Goal: Use online tool/utility: Utilize a website feature to perform a specific function

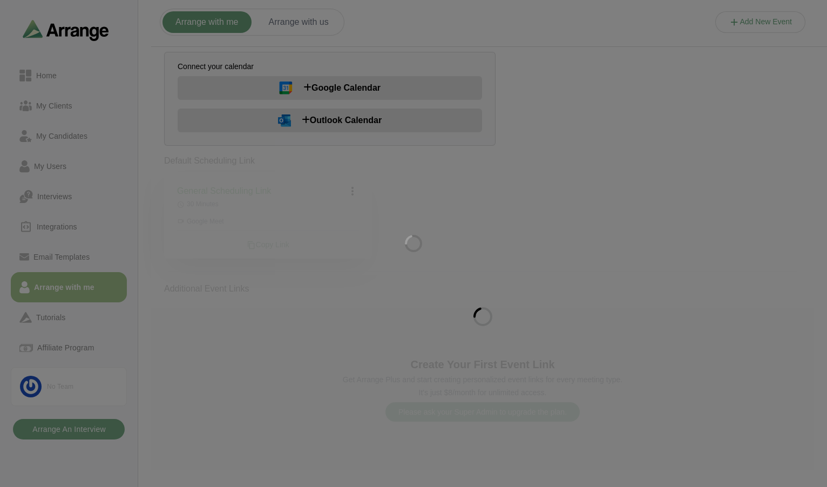
scroll to position [2, 0]
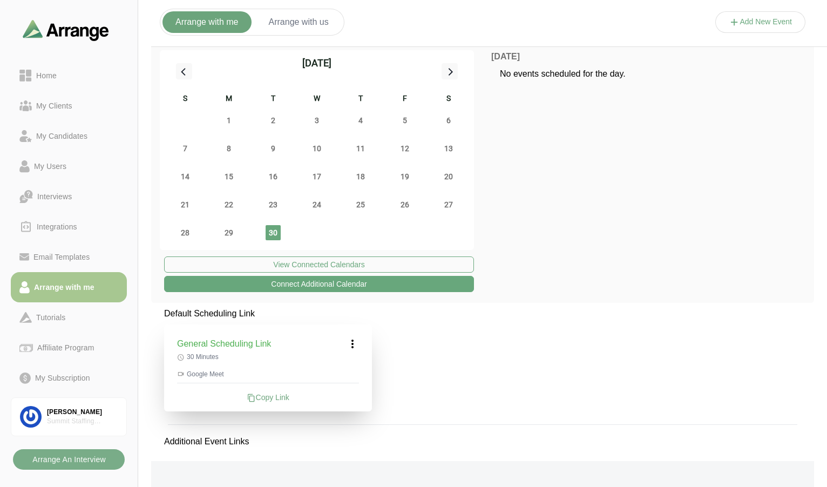
click at [452, 69] on icon at bounding box center [450, 71] width 14 height 14
click at [186, 72] on icon at bounding box center [184, 71] width 14 height 14
click at [452, 73] on icon at bounding box center [450, 71] width 14 height 14
click at [315, 121] on span "1" at bounding box center [316, 120] width 15 height 15
click at [361, 120] on span "2" at bounding box center [360, 120] width 15 height 15
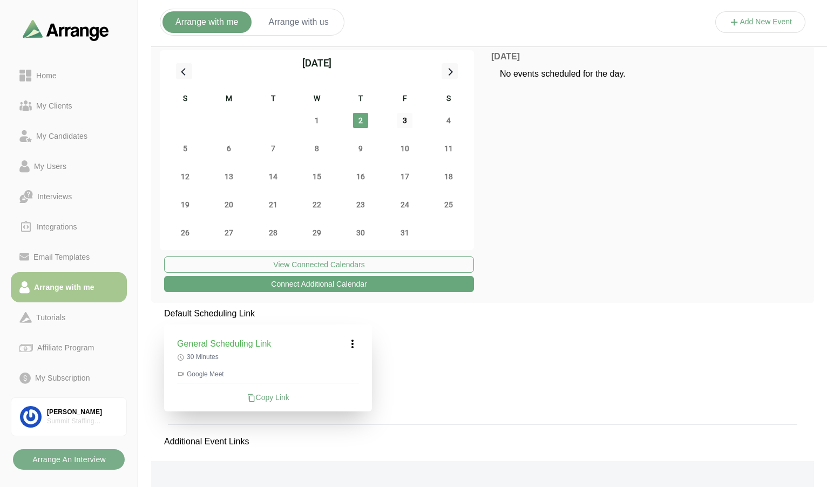
click at [402, 118] on span "3" at bounding box center [404, 120] width 15 height 15
click at [227, 148] on span "6" at bounding box center [228, 148] width 15 height 15
